Goal: Browse casually

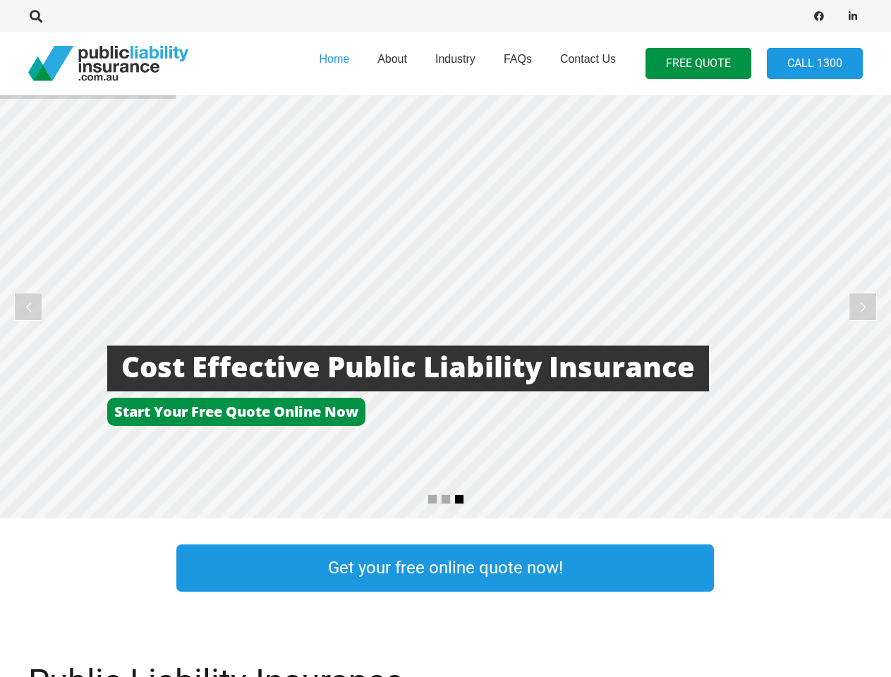
click at [445, 339] on rs-layer at bounding box center [445, 306] width 891 height 423
click at [36, 16] on icon "Search" at bounding box center [36, 16] width 13 height 13
click at [60, 16] on div at bounding box center [225, 16] width 394 height 44
click at [445, 307] on rs-layer at bounding box center [445, 306] width 891 height 423
click at [28, 307] on rs-arrow at bounding box center [28, 307] width 28 height 28
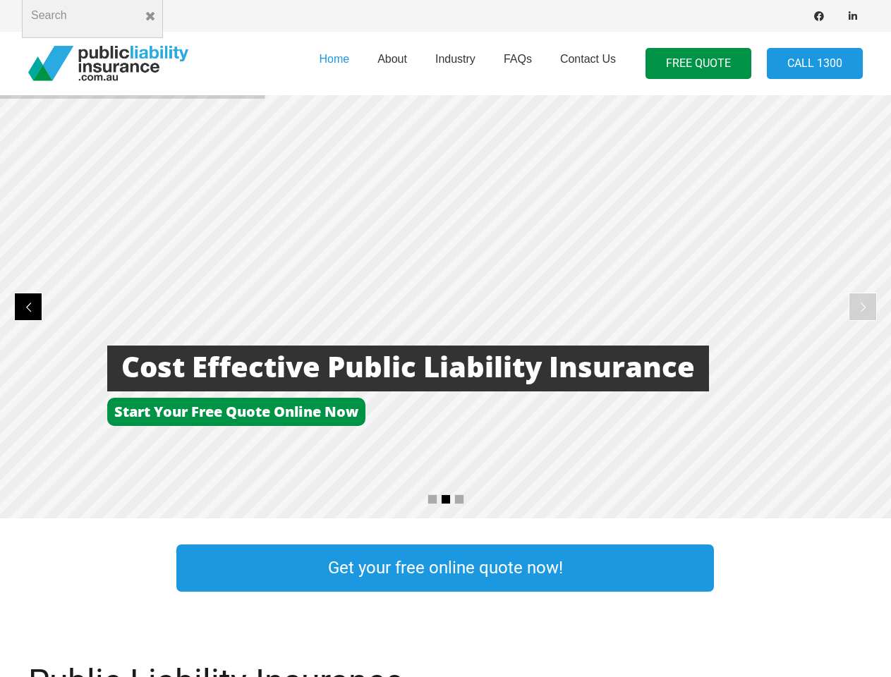
click at [863, 307] on rs-arrow at bounding box center [863, 307] width 28 height 28
click at [433, 500] on rs-bullet at bounding box center [433, 500] width 10 height 10
click at [446, 500] on rs-bullet at bounding box center [446, 500] width 10 height 10
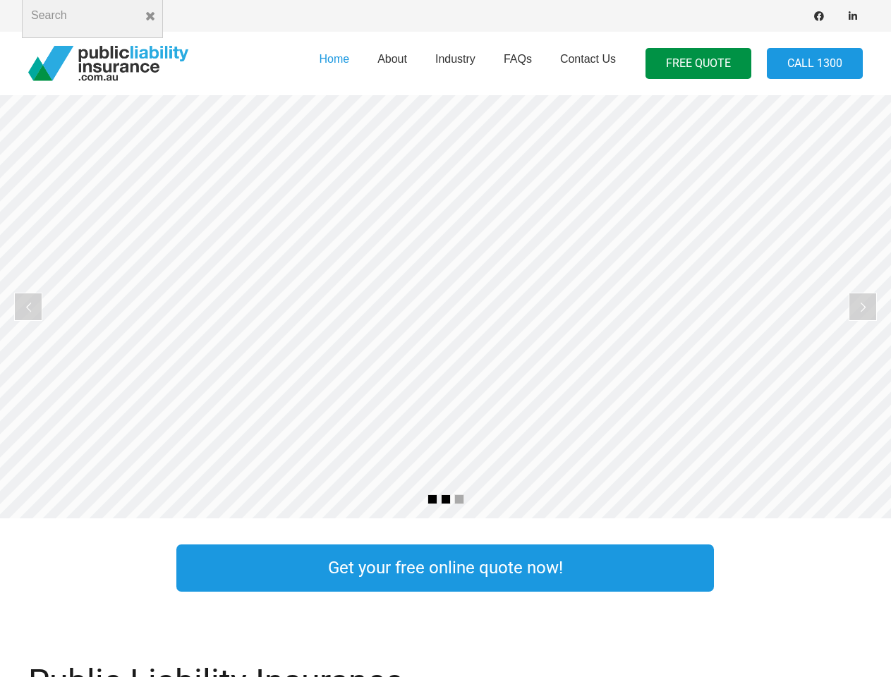
click at [459, 500] on rs-bullet at bounding box center [459, 500] width 10 height 10
click at [445, 307] on rs-slide "More Focus On Our Business Less time worrying about our insurance" at bounding box center [445, 306] width 891 height 423
